Goal: Transaction & Acquisition: Register for event/course

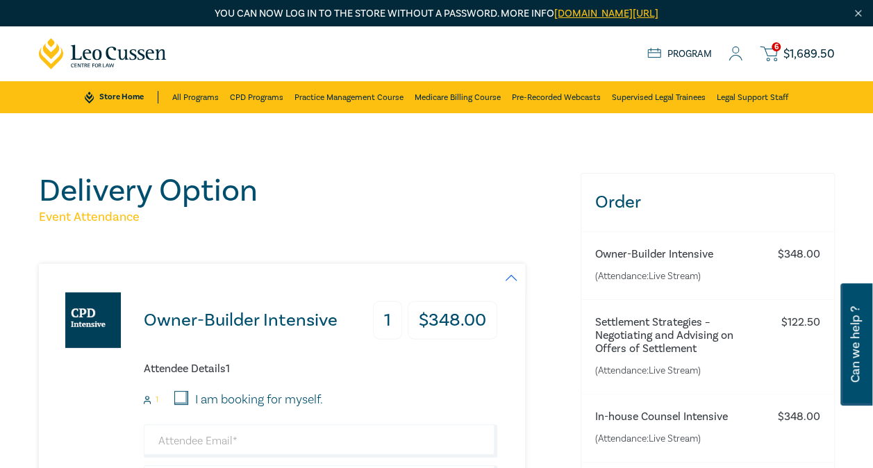
click at [801, 54] on span "$ 1,689.50" at bounding box center [808, 54] width 51 height 12
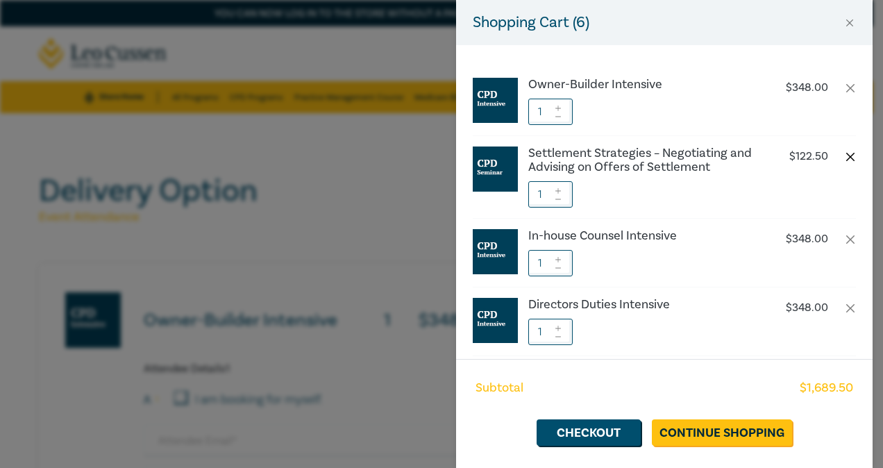
click at [845, 158] on button "button" at bounding box center [850, 156] width 11 height 11
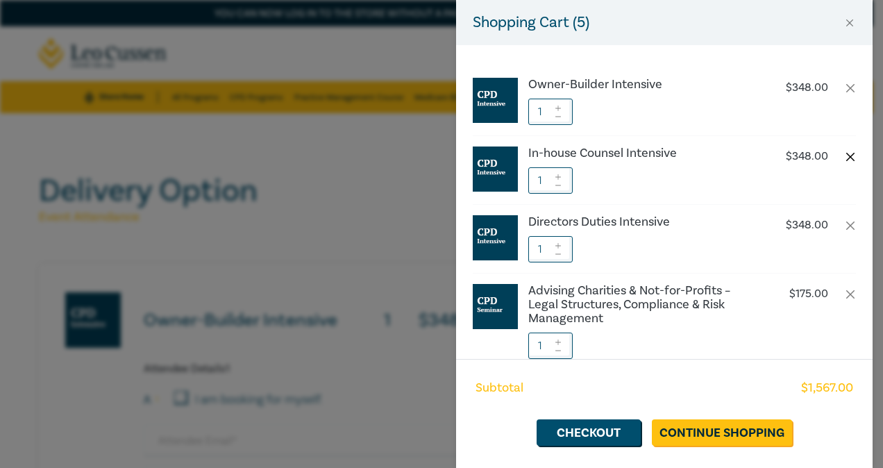
click at [845, 152] on button "button" at bounding box center [850, 156] width 11 height 11
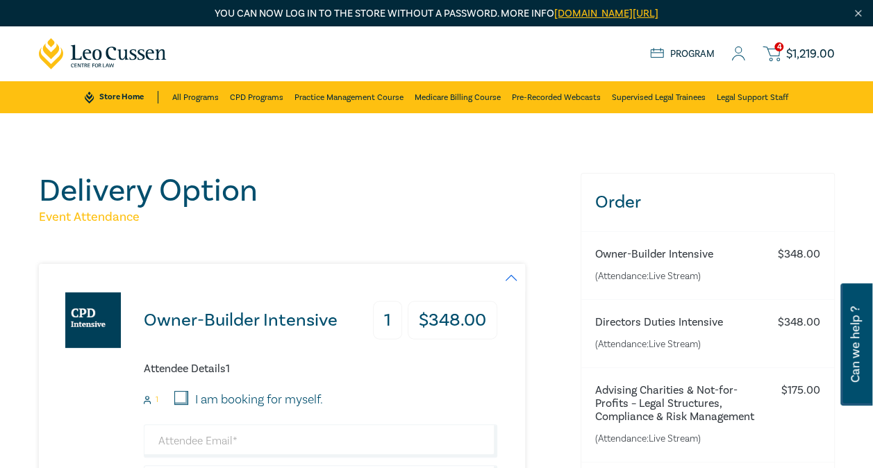
click at [799, 55] on span "$ 1,219.00" at bounding box center [810, 54] width 49 height 12
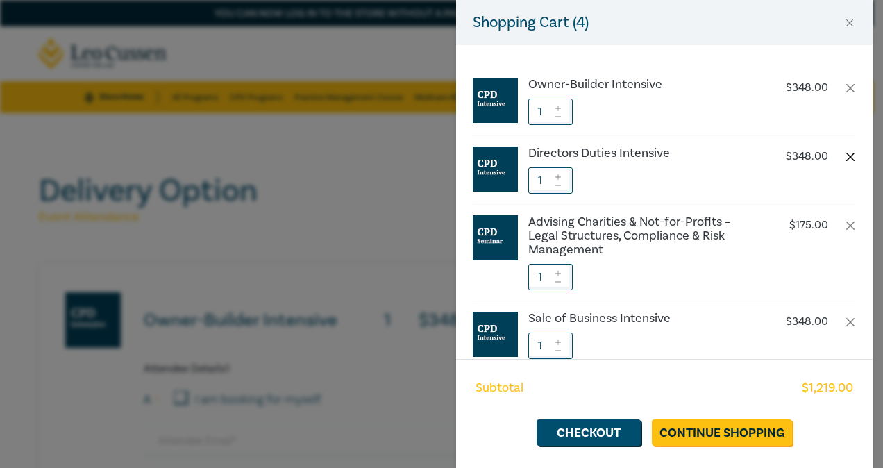
click at [845, 155] on button "button" at bounding box center [850, 156] width 11 height 11
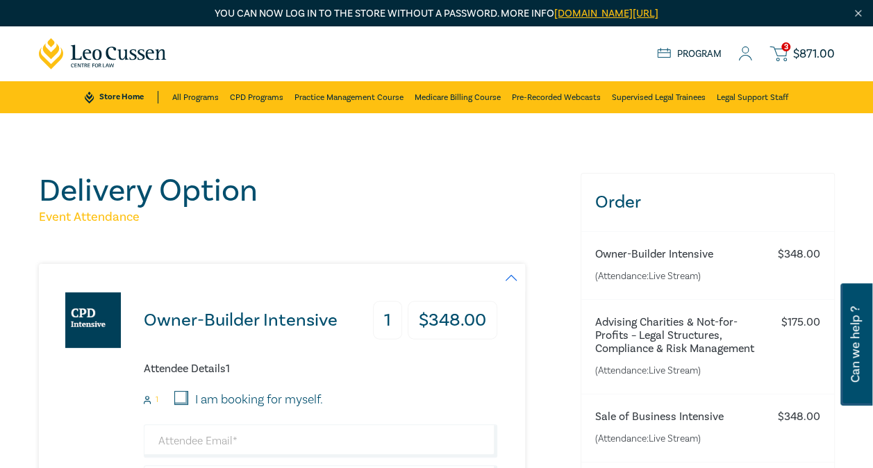
click at [807, 54] on span "$ 871.00" at bounding box center [814, 54] width 42 height 12
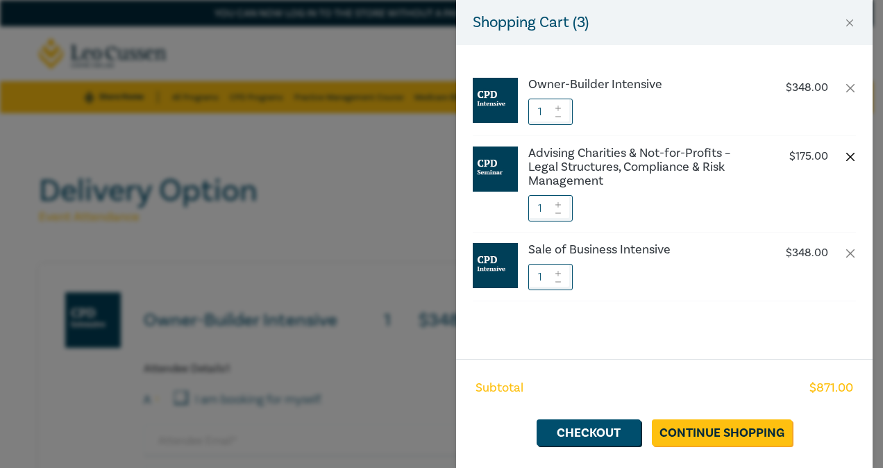
click at [850, 157] on button "button" at bounding box center [850, 156] width 11 height 11
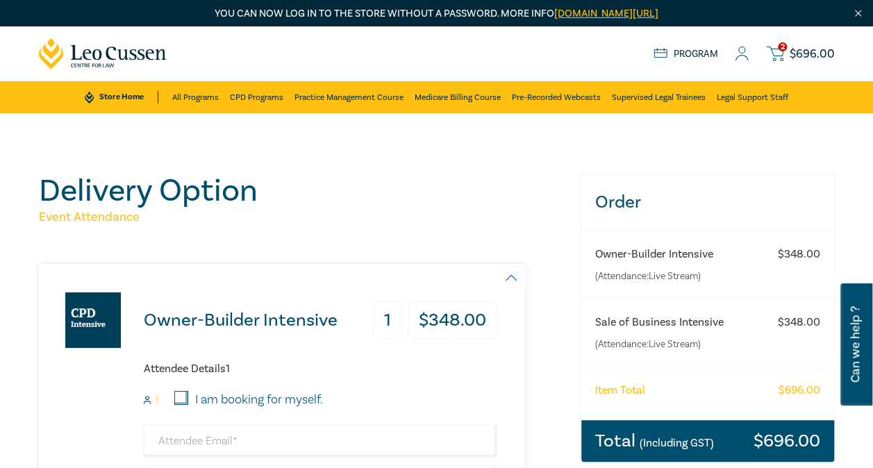
click at [790, 54] on span "$ 696.00" at bounding box center [811, 54] width 45 height 12
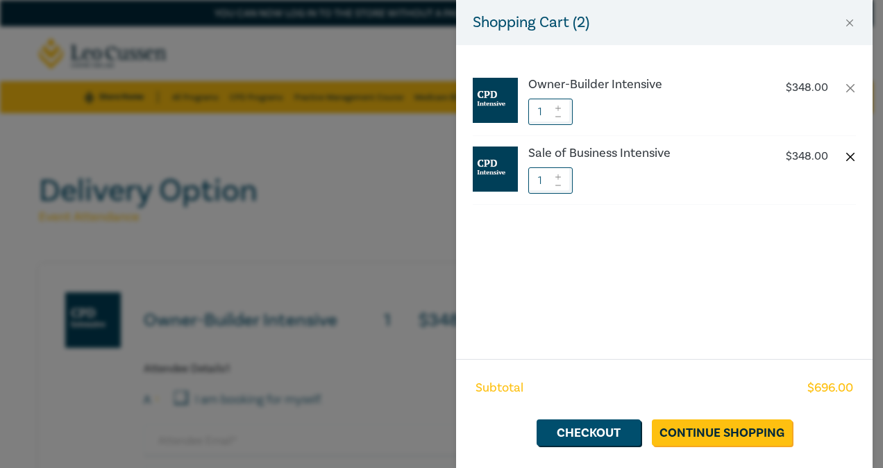
click at [850, 158] on button "button" at bounding box center [850, 156] width 11 height 11
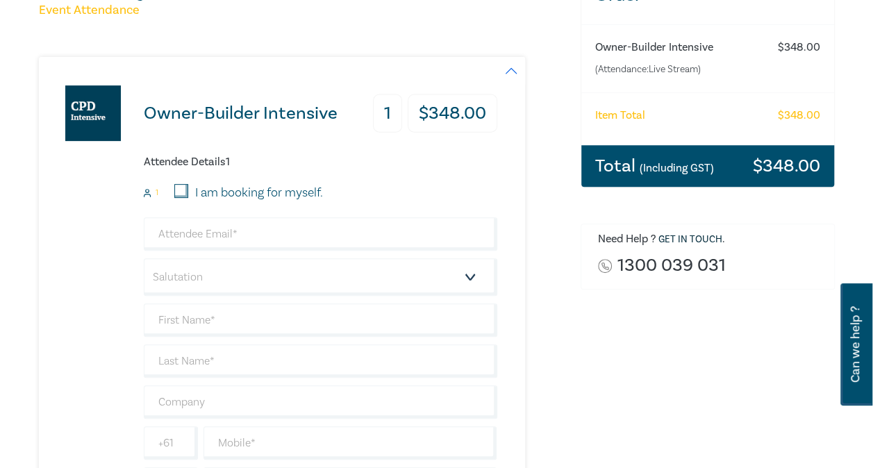
scroll to position [207, 0]
click at [178, 187] on input "I am booking for myself." at bounding box center [181, 191] width 14 height 14
checkbox input "true"
type input "dlivingstone@acecon.com.au"
type input "David"
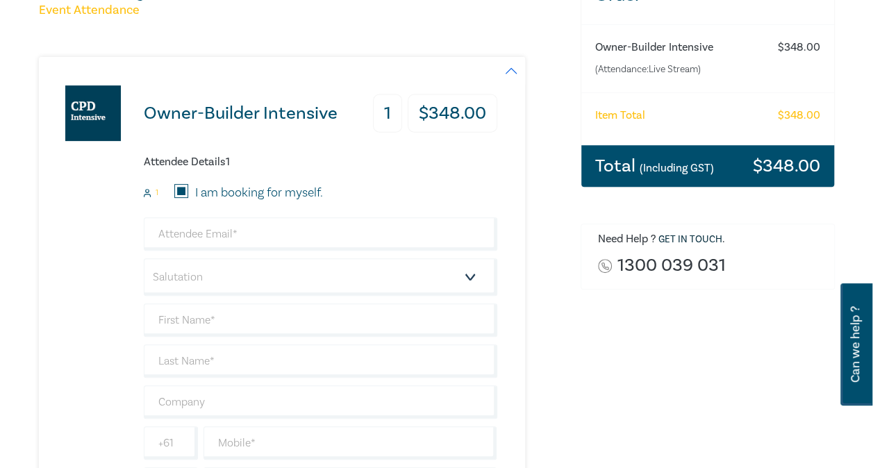
type input "Livingstone"
type input "416249436"
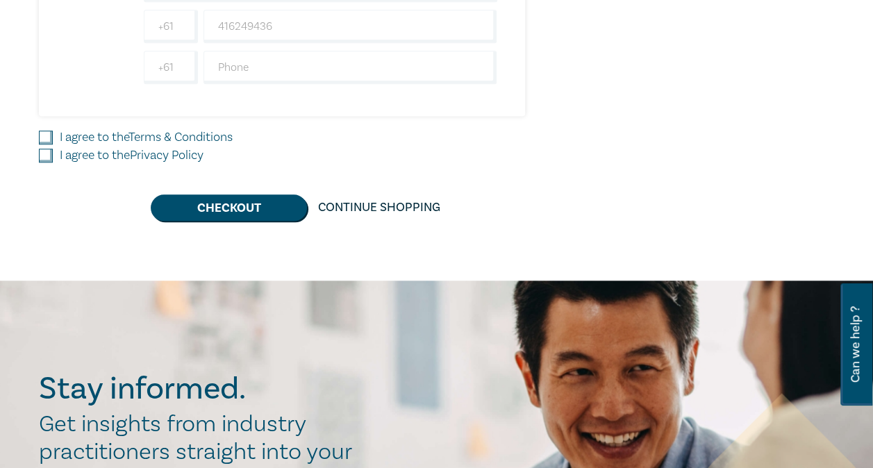
scroll to position [624, 0]
click at [42, 132] on input "I agree to the Terms & Conditions" at bounding box center [46, 138] width 14 height 14
checkbox input "true"
click at [47, 149] on input "I agree to the Privacy Policy" at bounding box center [46, 156] width 14 height 14
checkbox input "true"
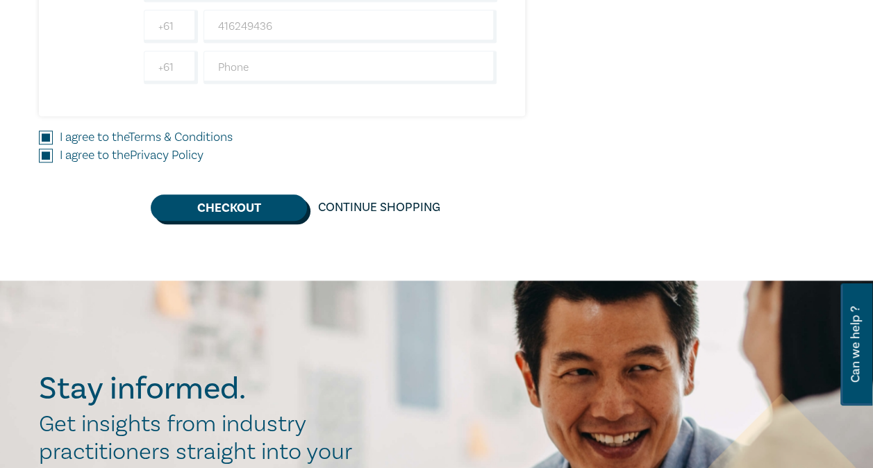
click at [239, 199] on button "Checkout" at bounding box center [229, 207] width 156 height 26
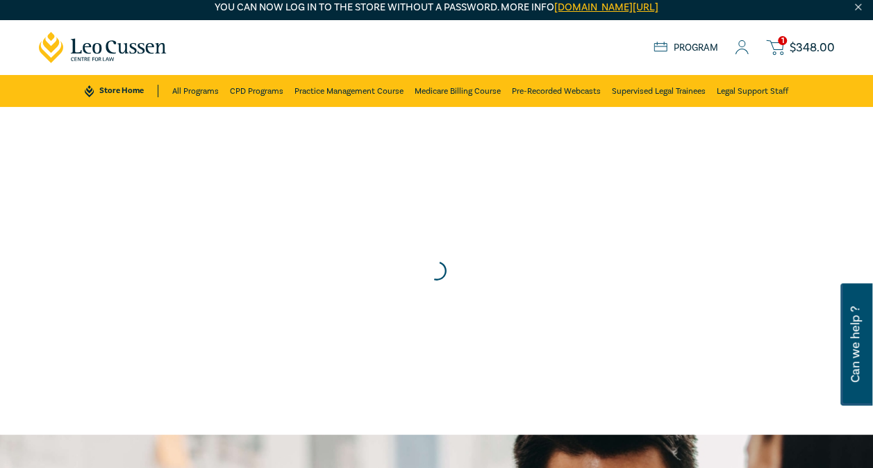
scroll to position [0, 0]
